Goal: Transaction & Acquisition: Book appointment/travel/reservation

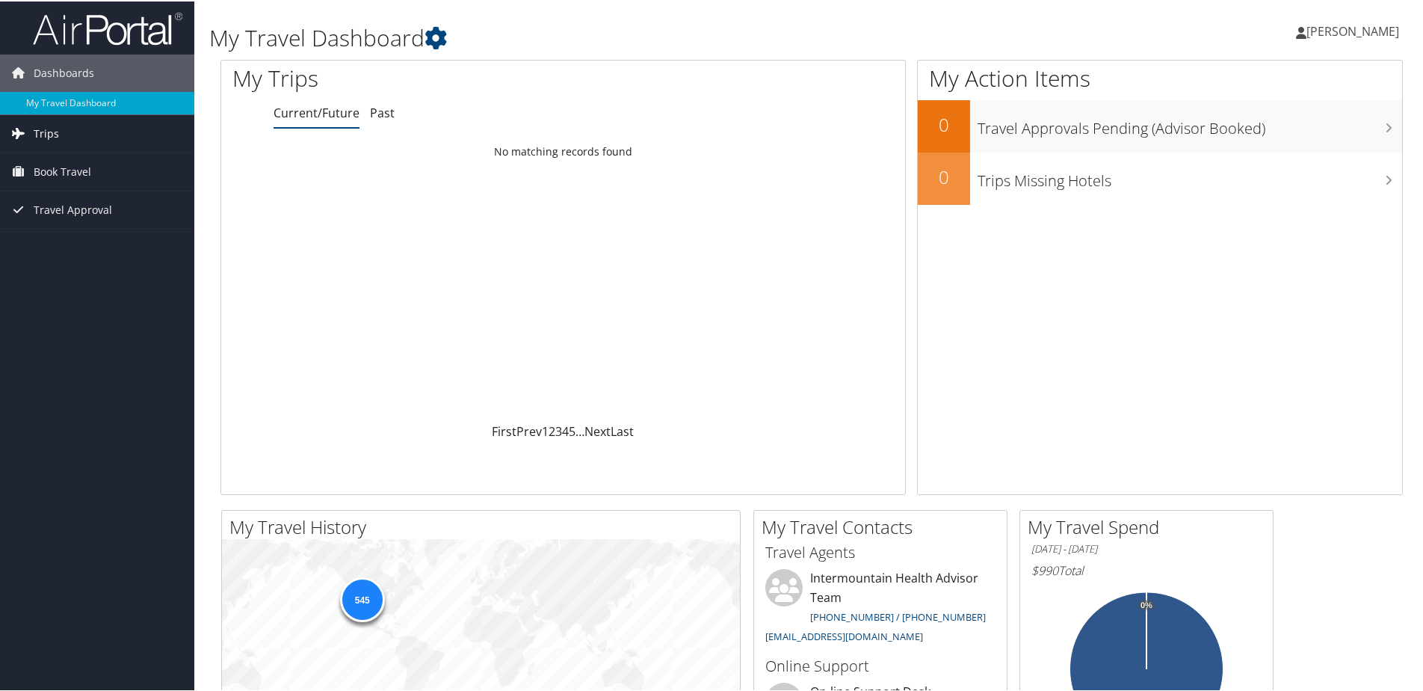
click at [40, 130] on span "Trips" at bounding box center [46, 132] width 25 height 37
click at [46, 235] on span "Book Travel" at bounding box center [63, 237] width 58 height 37
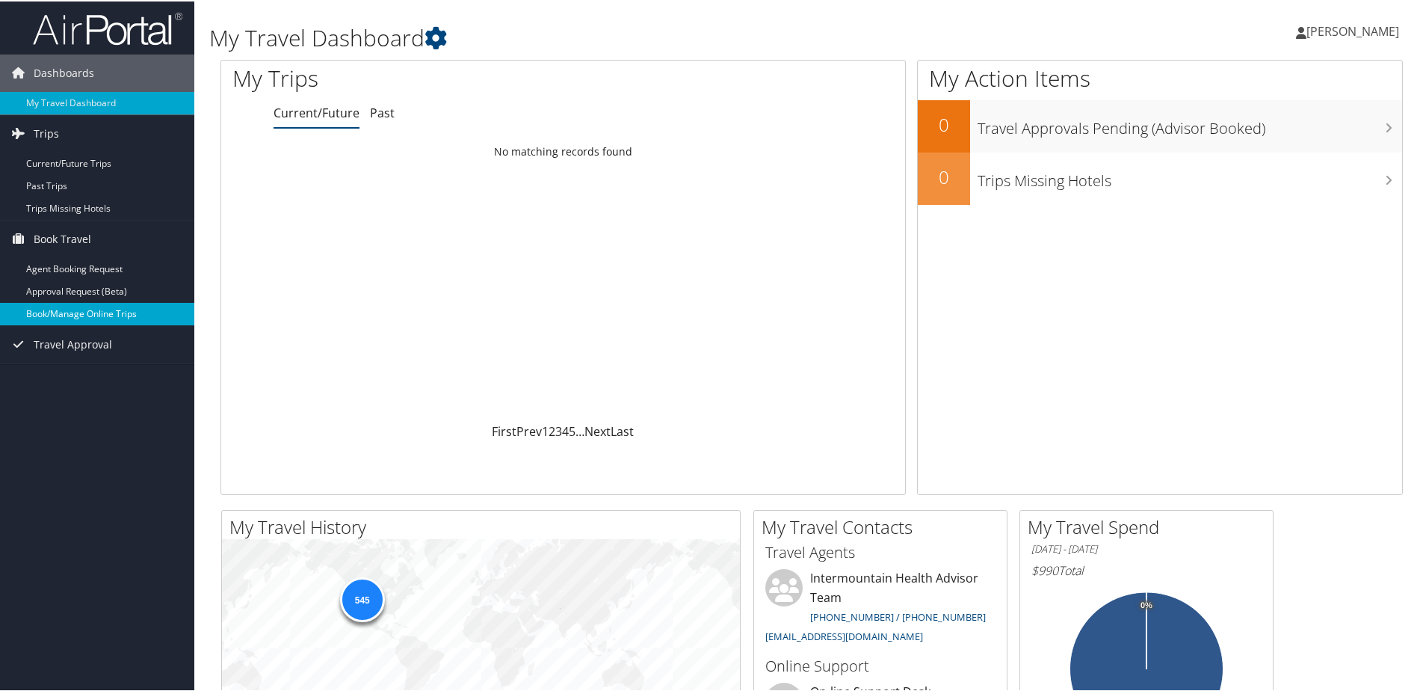
click at [60, 310] on link "Book/Manage Online Trips" at bounding box center [97, 312] width 194 height 22
